Goal: Navigation & Orientation: Find specific page/section

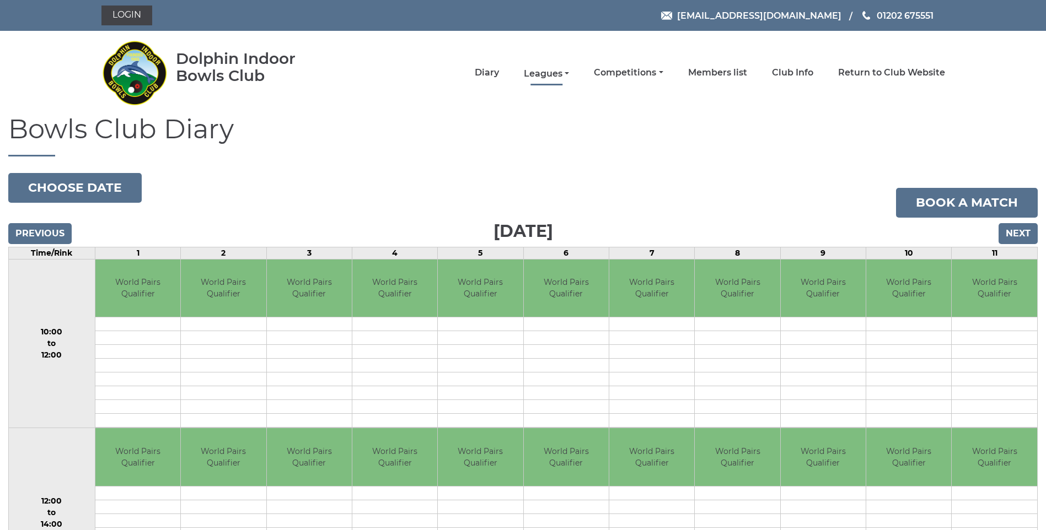
click at [555, 72] on link "Leagues" at bounding box center [546, 74] width 45 height 12
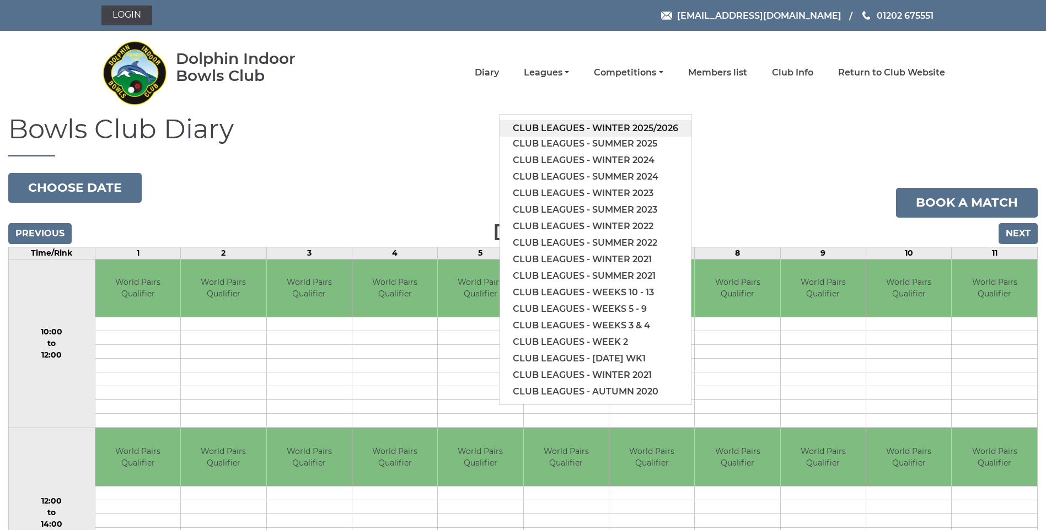
click at [639, 127] on link "Club leagues - Winter 2025/2026" at bounding box center [596, 128] width 192 height 17
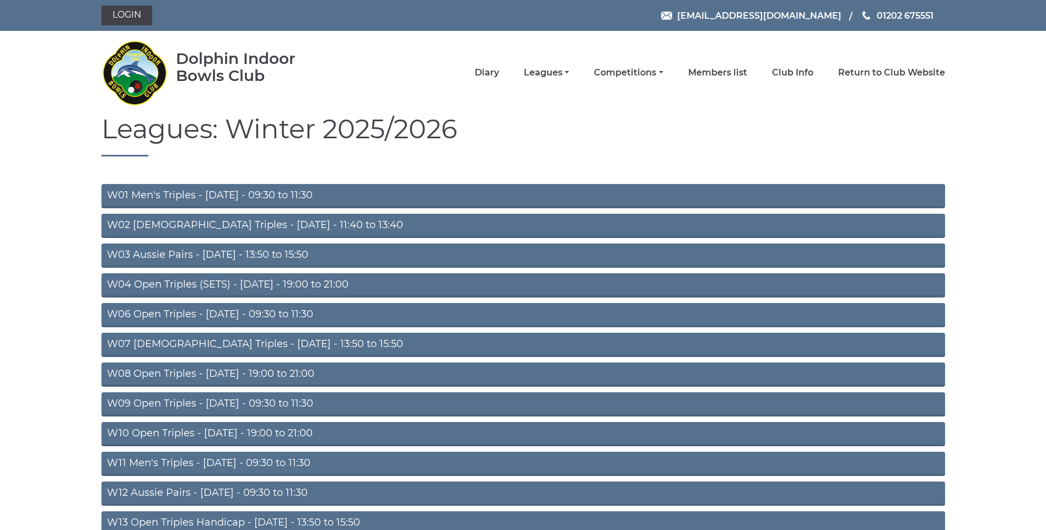
click at [289, 190] on link "W01 Men's Triples - [DATE] - 09:30 to 11:30" at bounding box center [523, 196] width 844 height 24
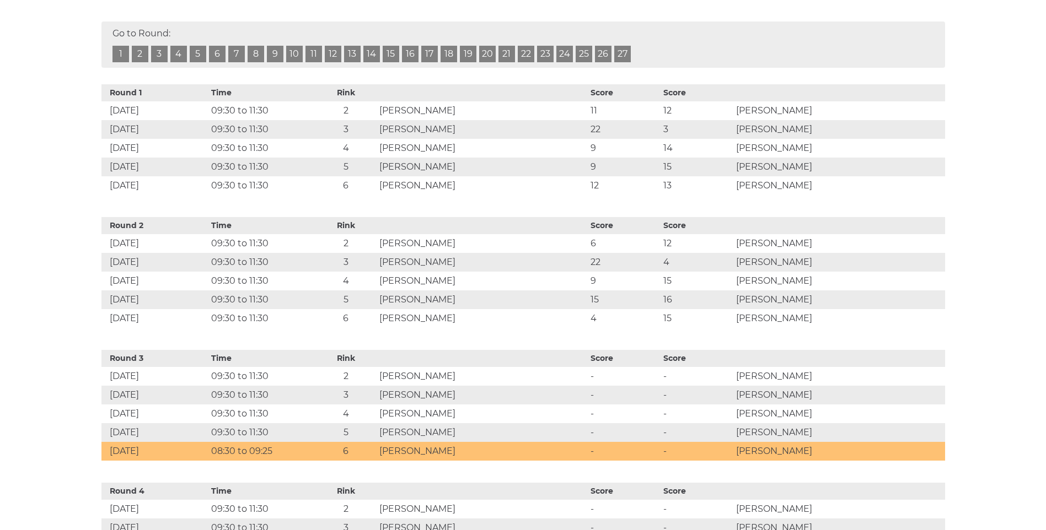
scroll to position [473, 0]
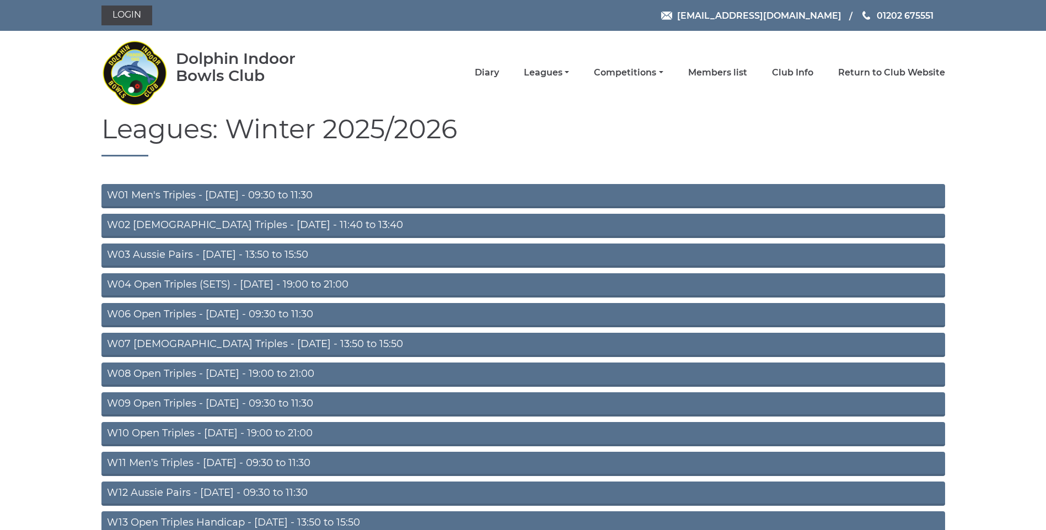
click at [334, 400] on link "W09 Open Triples - [DATE] - 09:30 to 11:30" at bounding box center [523, 405] width 844 height 24
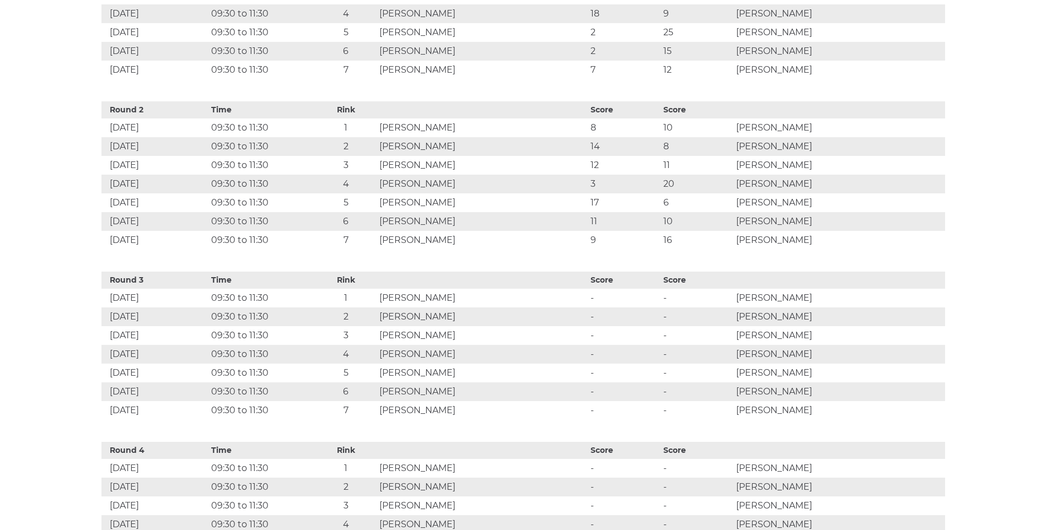
scroll to position [700, 0]
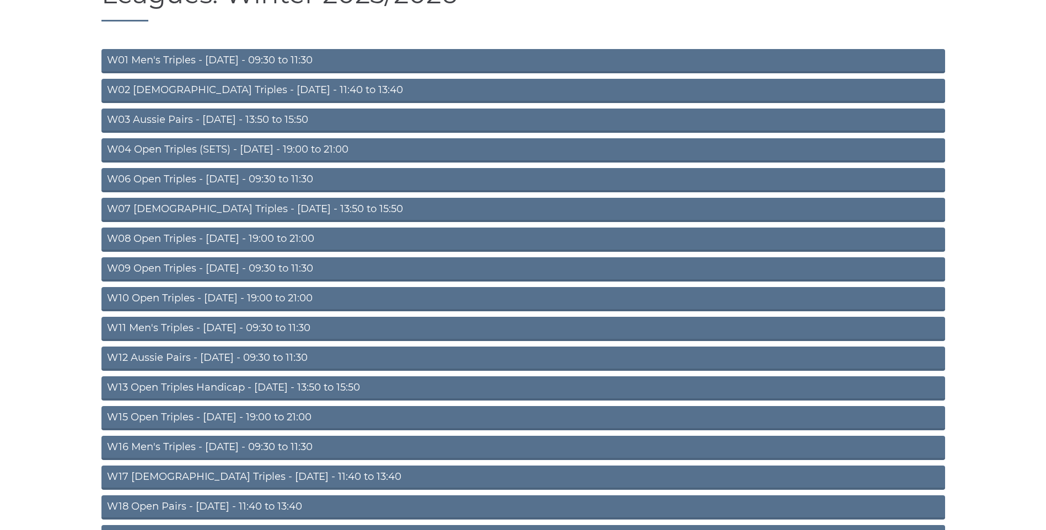
scroll to position [154, 0]
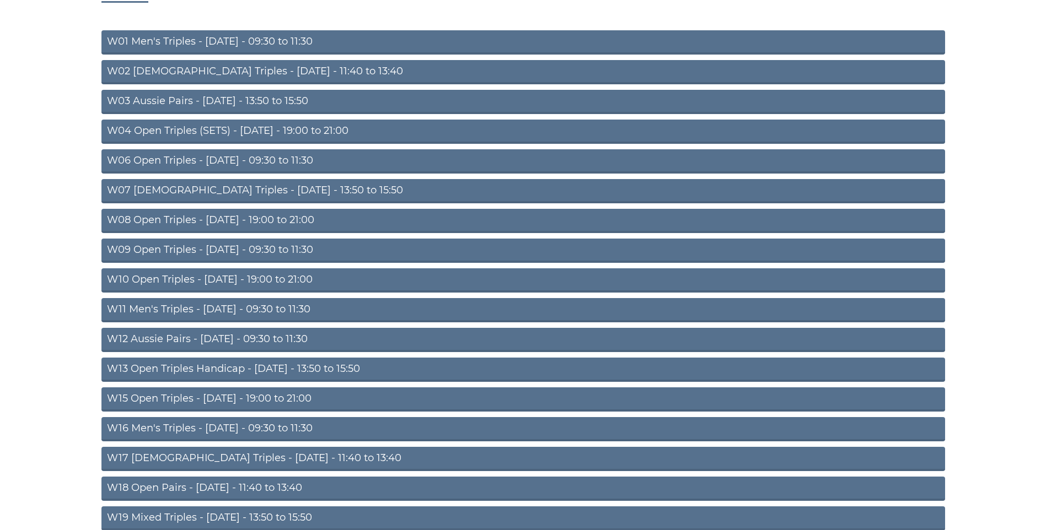
click at [294, 427] on link "W16 Men's Triples - [DATE] - 09:30 to 11:30" at bounding box center [523, 429] width 844 height 24
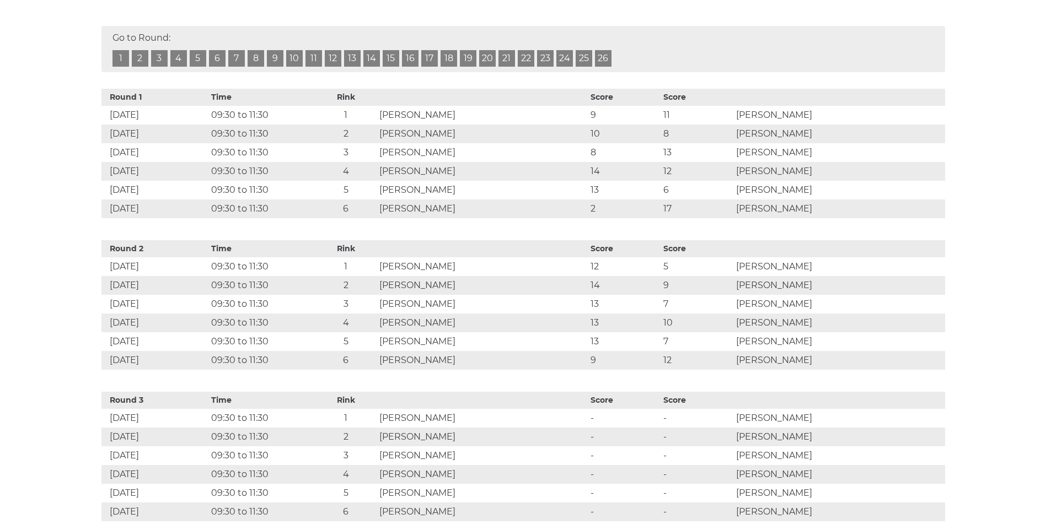
scroll to position [517, 0]
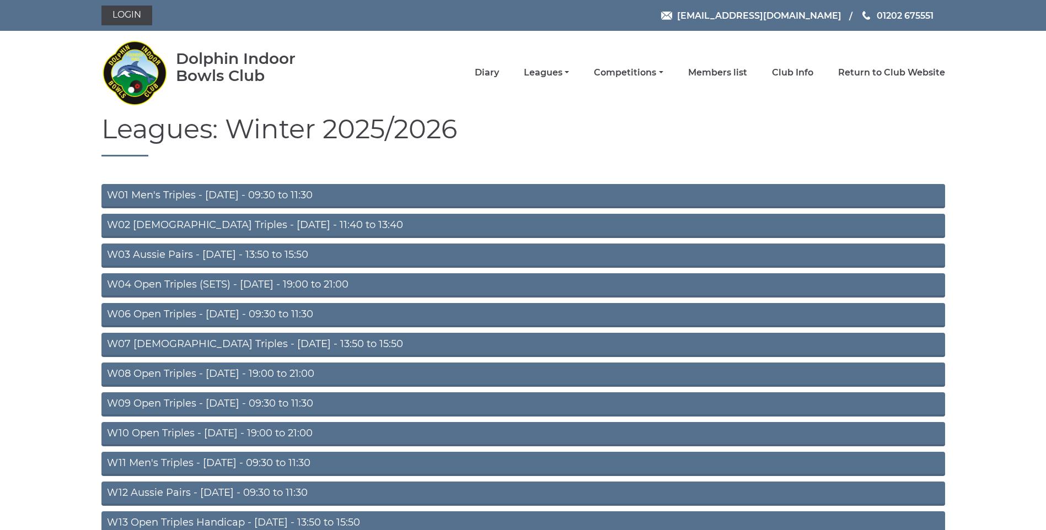
scroll to position [154, 0]
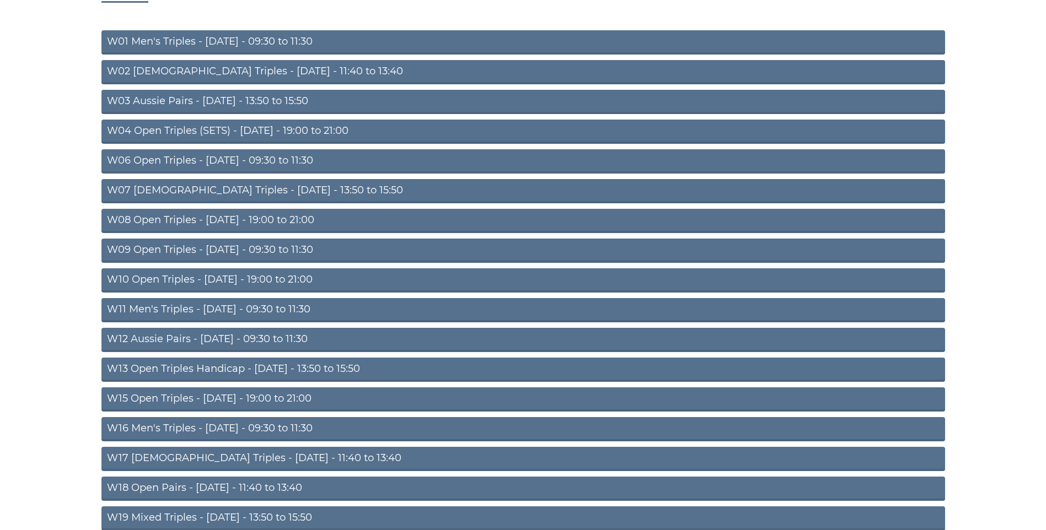
click at [304, 37] on link "W01 Men's Triples - Monday - 09:30 to 11:30" at bounding box center [523, 42] width 844 height 24
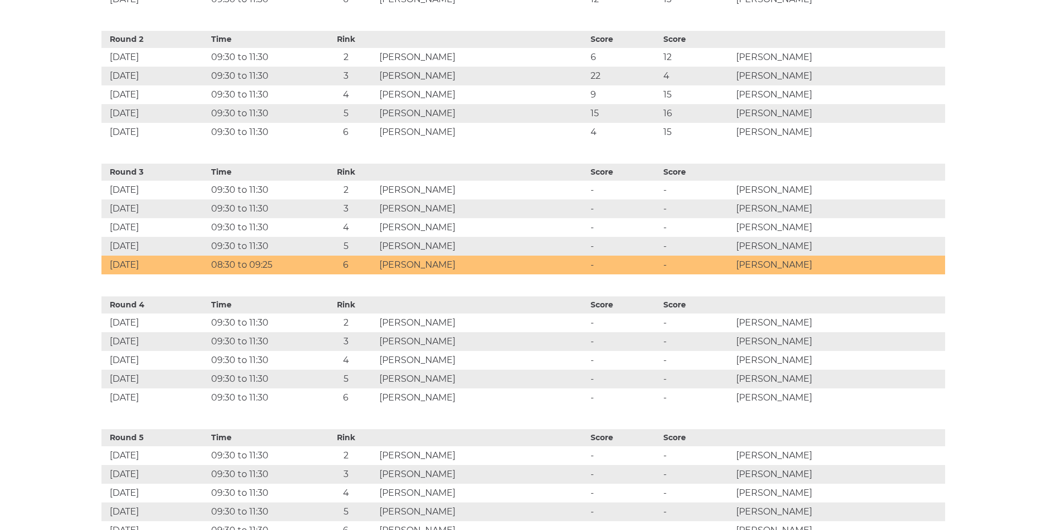
scroll to position [654, 0]
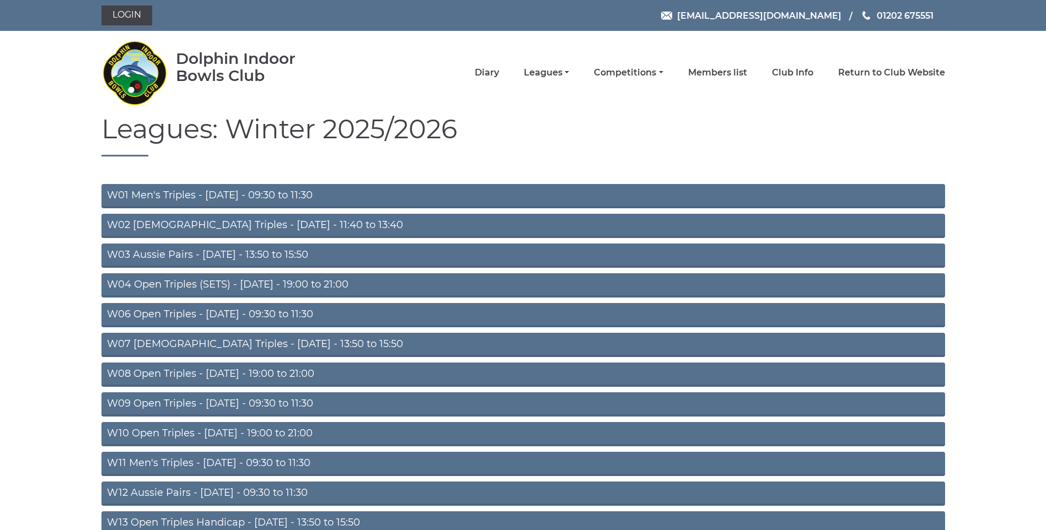
scroll to position [154, 0]
